Goal: Information Seeking & Learning: Learn about a topic

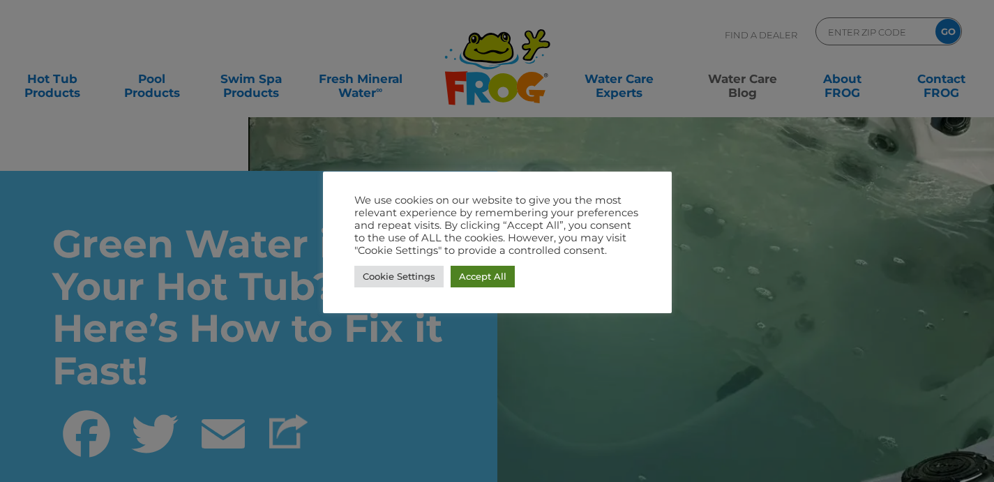
click at [476, 272] on link "Accept All" at bounding box center [483, 277] width 64 height 22
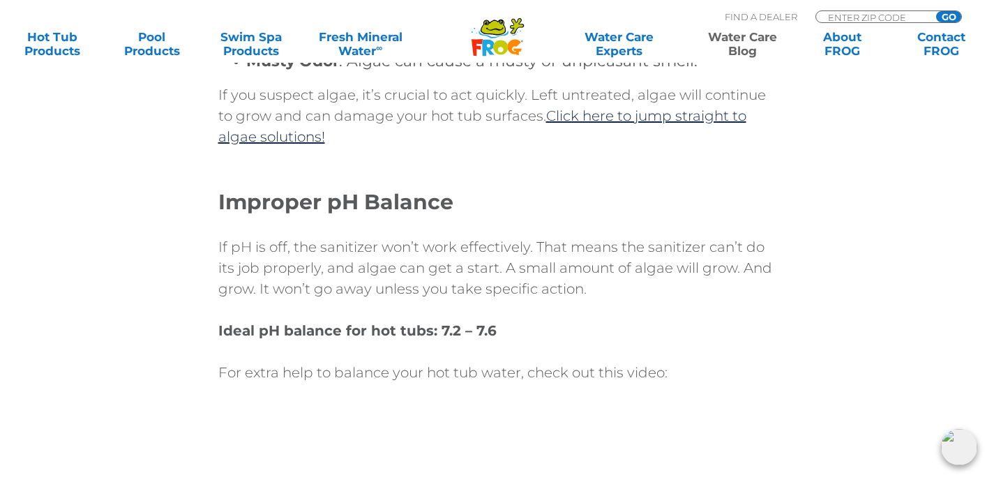
scroll to position [1417, 0]
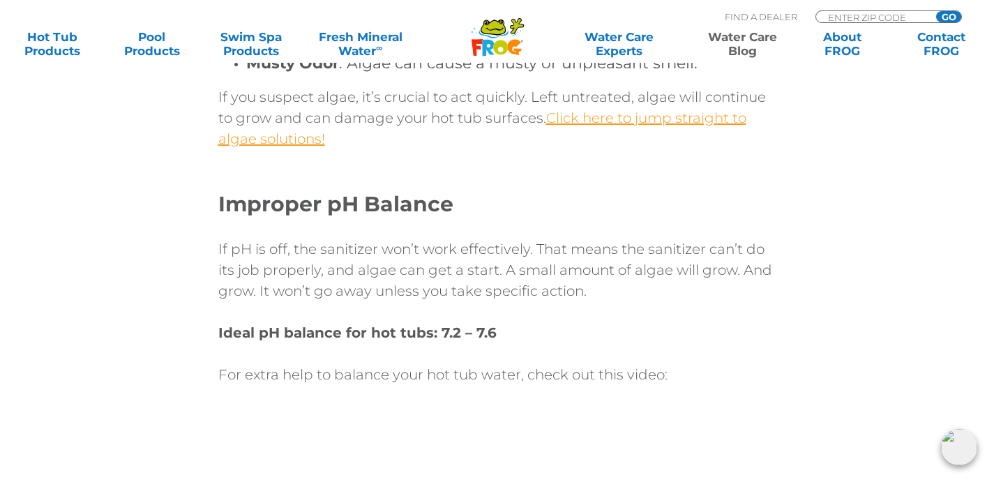
click at [597, 121] on link "Click here to jump straight to algae solutions!" at bounding box center [482, 129] width 528 height 38
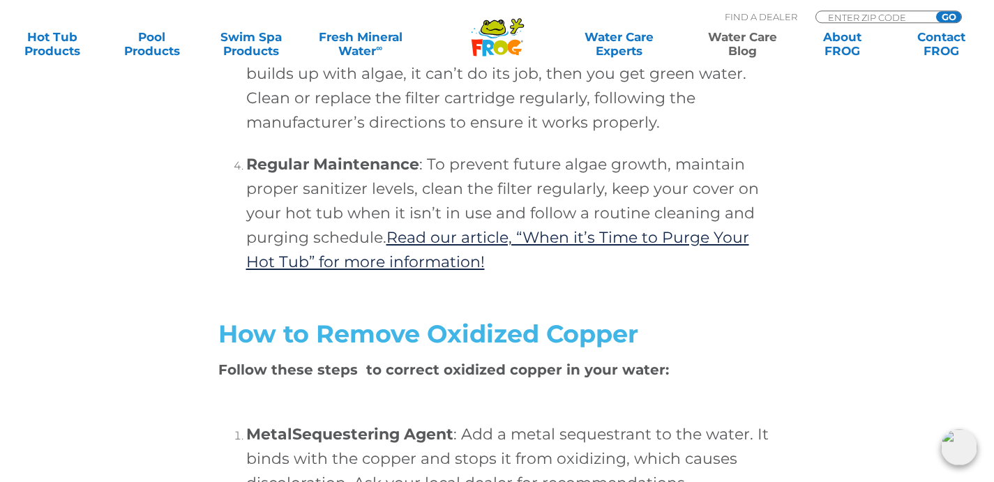
scroll to position [4246, 0]
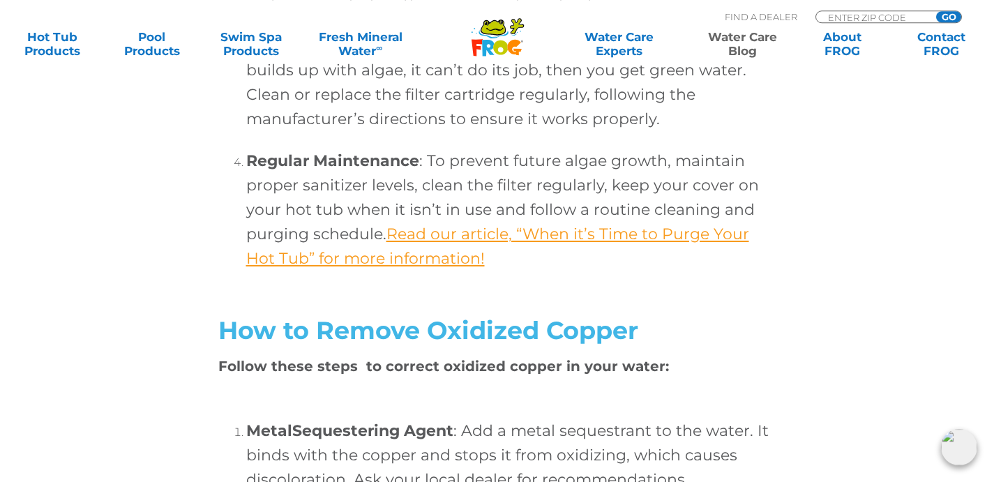
click at [630, 257] on link "Read our article, “When it’s Time to Purge Your Hot Tub” for more information!" at bounding box center [497, 246] width 503 height 43
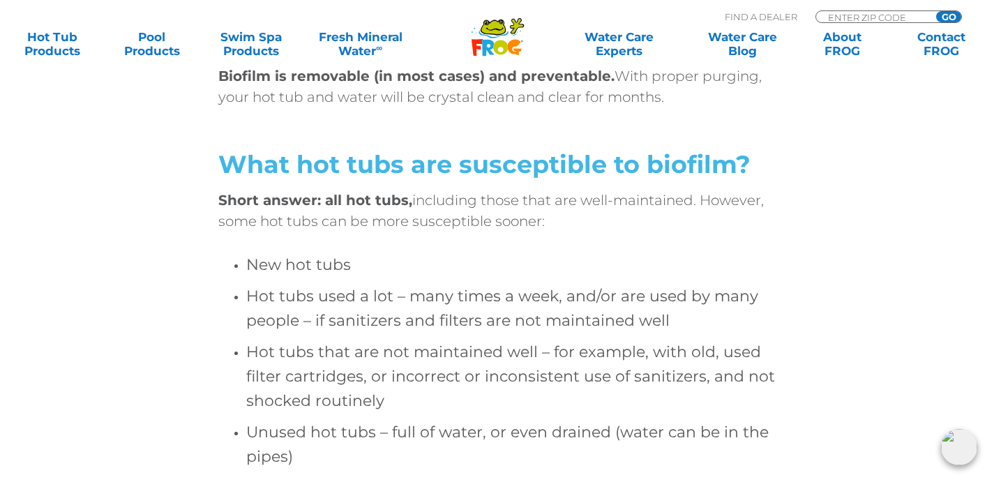
scroll to position [2722, 0]
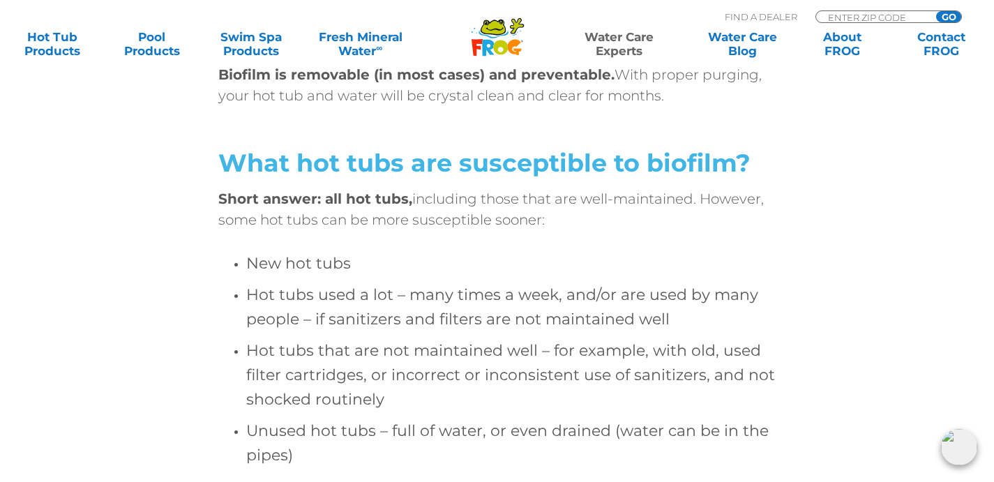
click at [615, 50] on link "Water Care Experts" at bounding box center [620, 44] width 126 height 28
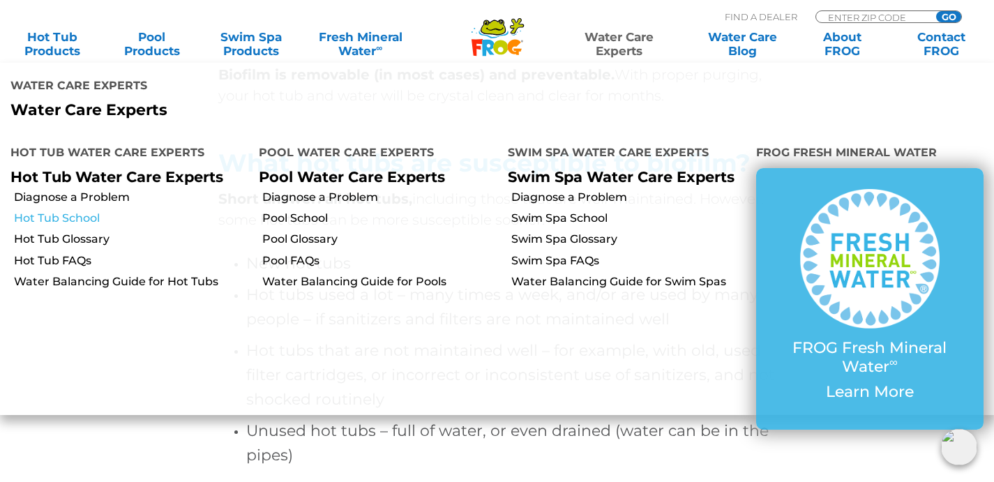
click at [93, 221] on link "Hot Tub School" at bounding box center [131, 218] width 234 height 15
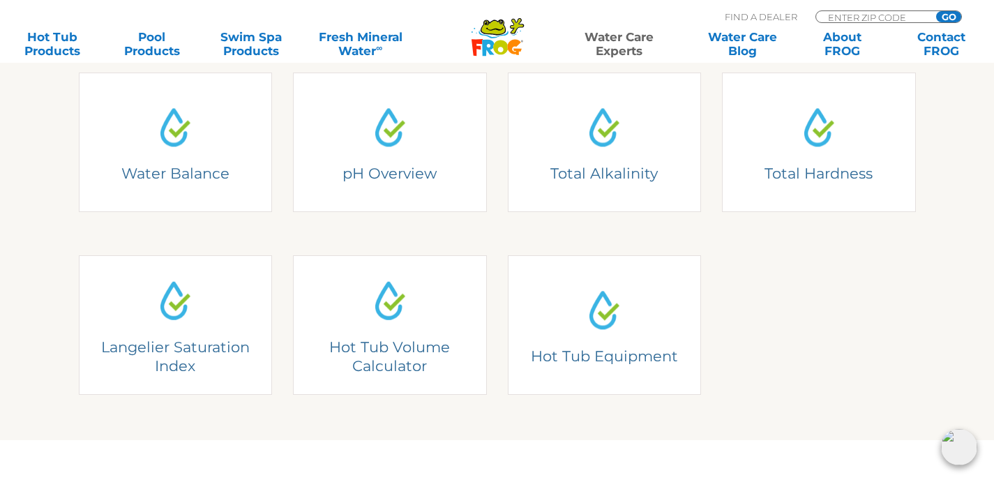
scroll to position [415, 0]
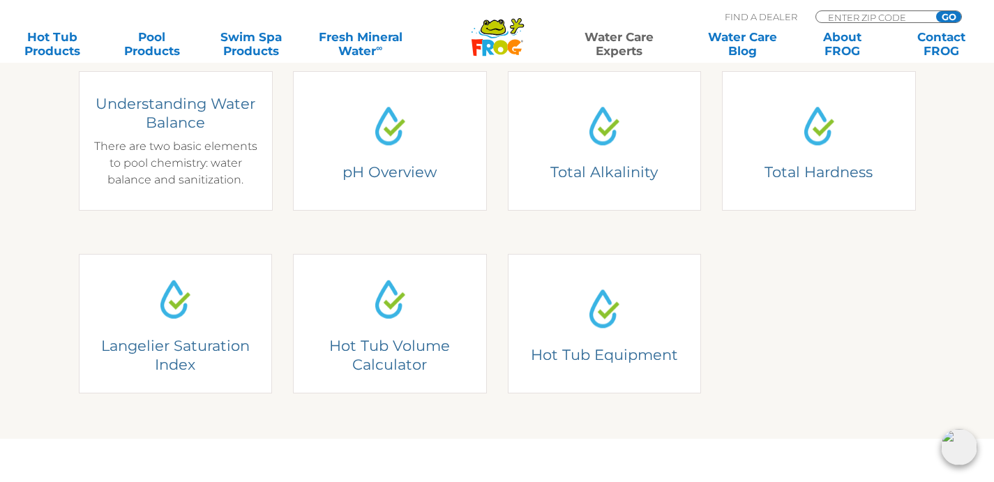
click at [177, 156] on div "Understanding Water Balance There are two basic elements to pool chemistry: wat…" at bounding box center [175, 141] width 173 height 94
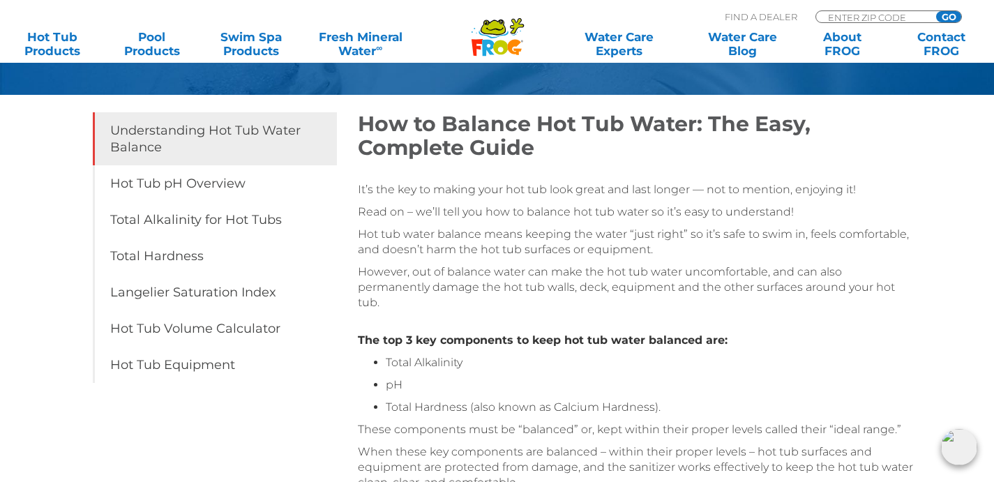
scroll to position [185, 0]
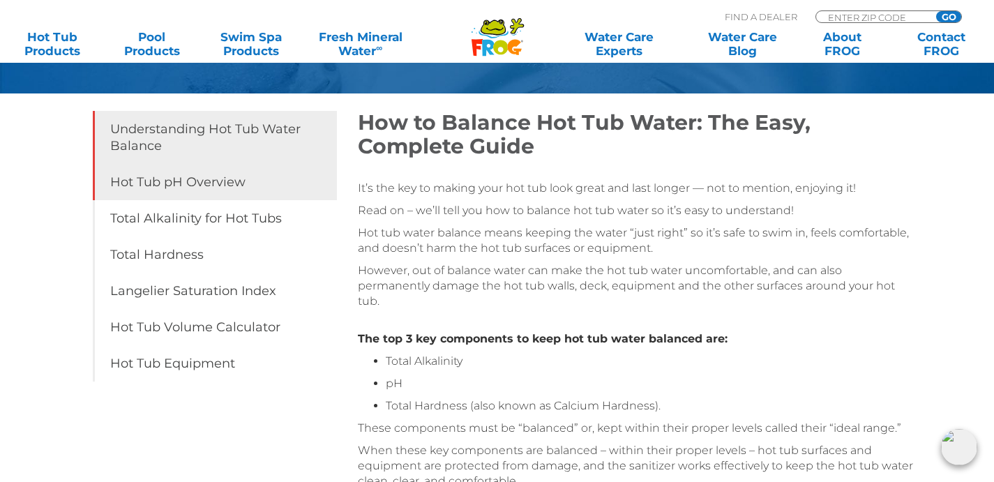
click at [223, 189] on link "Hot Tub pH Overview" at bounding box center [215, 182] width 244 height 36
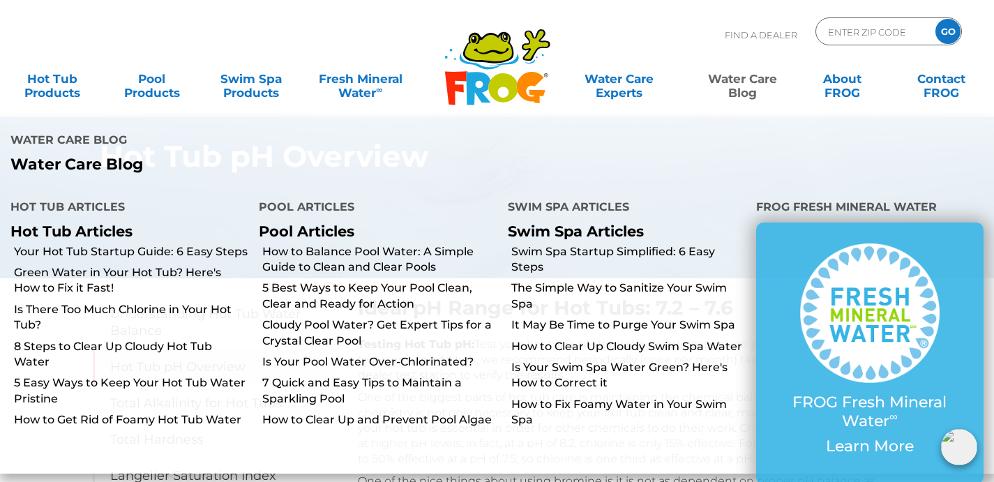
click at [747, 90] on link "Water Care Blog" at bounding box center [742, 79] width 77 height 28
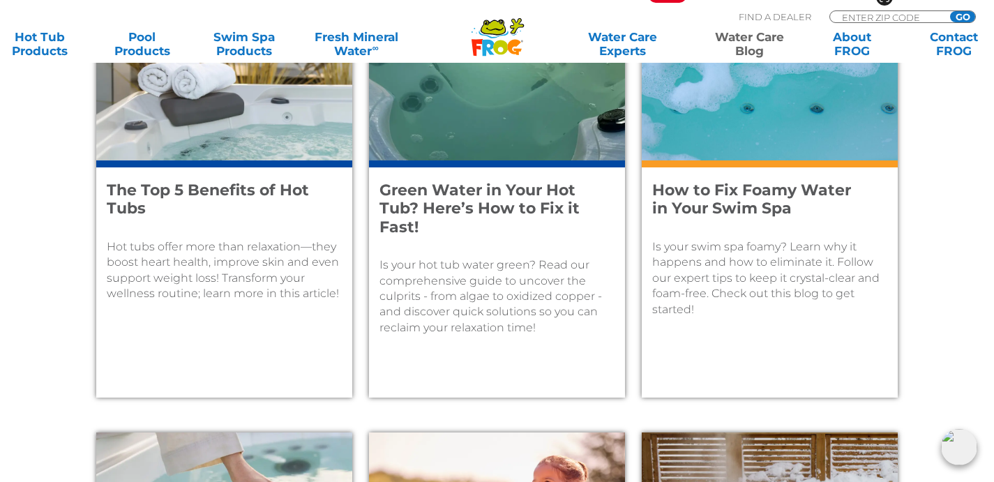
scroll to position [1592, 0]
